Goal: Information Seeking & Learning: Find specific fact

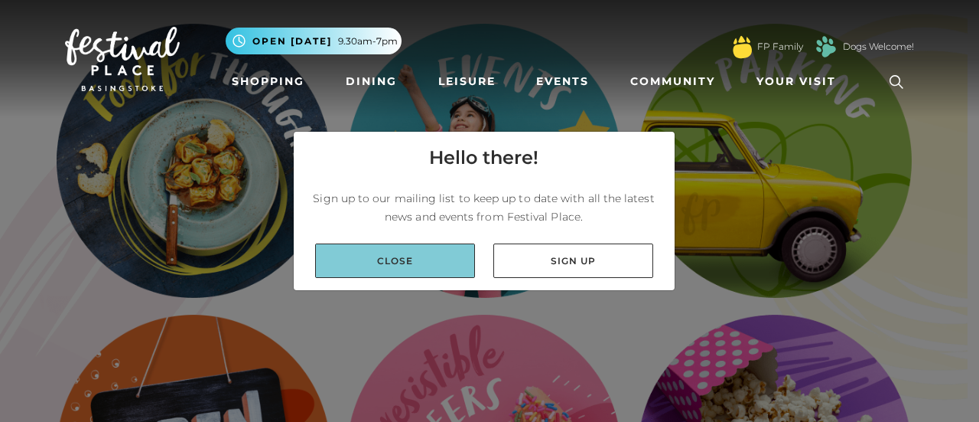
click at [415, 262] on link "Close" at bounding box center [395, 260] width 160 height 34
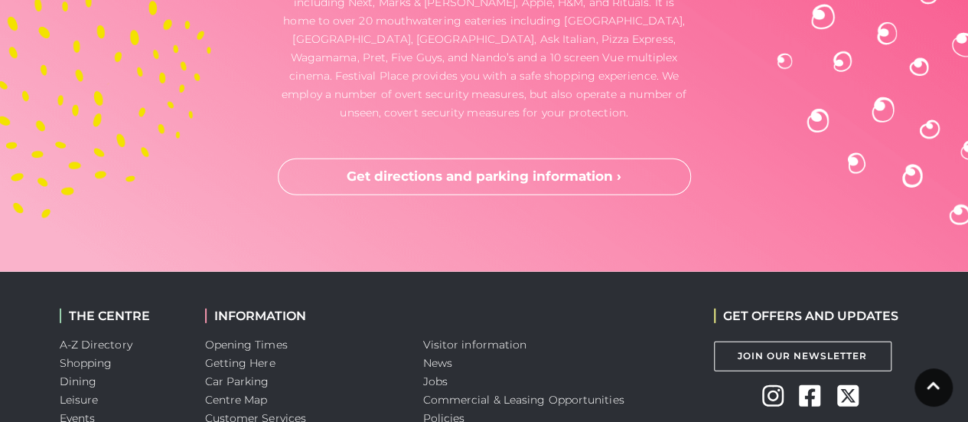
scroll to position [2315, 0]
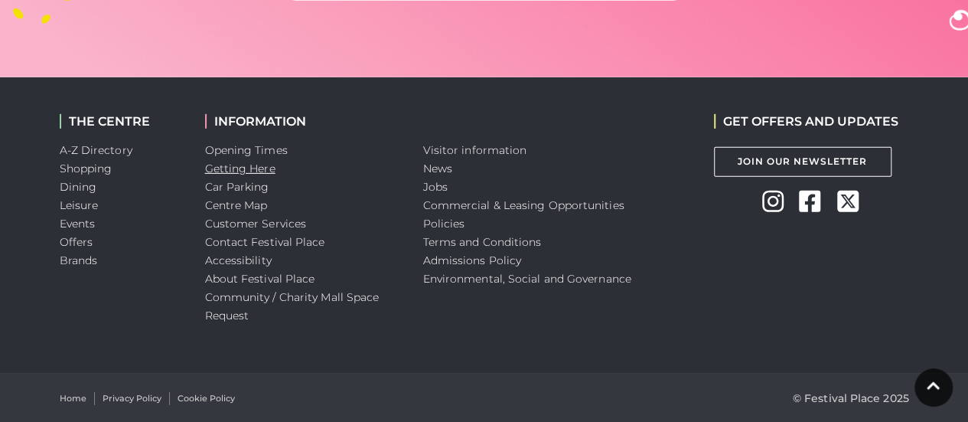
click at [240, 165] on link "Getting Here" at bounding box center [240, 168] width 70 height 14
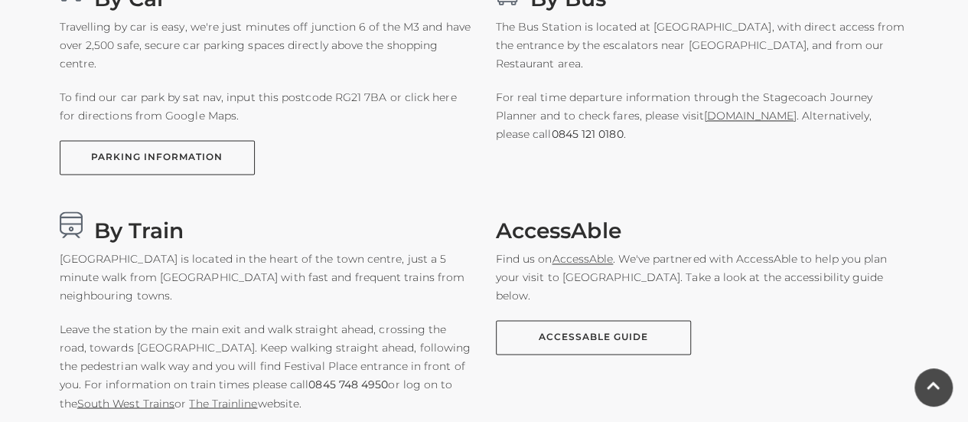
scroll to position [1056, 0]
drag, startPoint x: 381, startPoint y: 100, endPoint x: 332, endPoint y: 95, distance: 49.3
click at [332, 95] on p "To find our car park by sat nav, input this postcode RG21 7BA or click here for…" at bounding box center [266, 104] width 413 height 37
copy p "RG21 7BA"
